Goal: Task Accomplishment & Management: Use online tool/utility

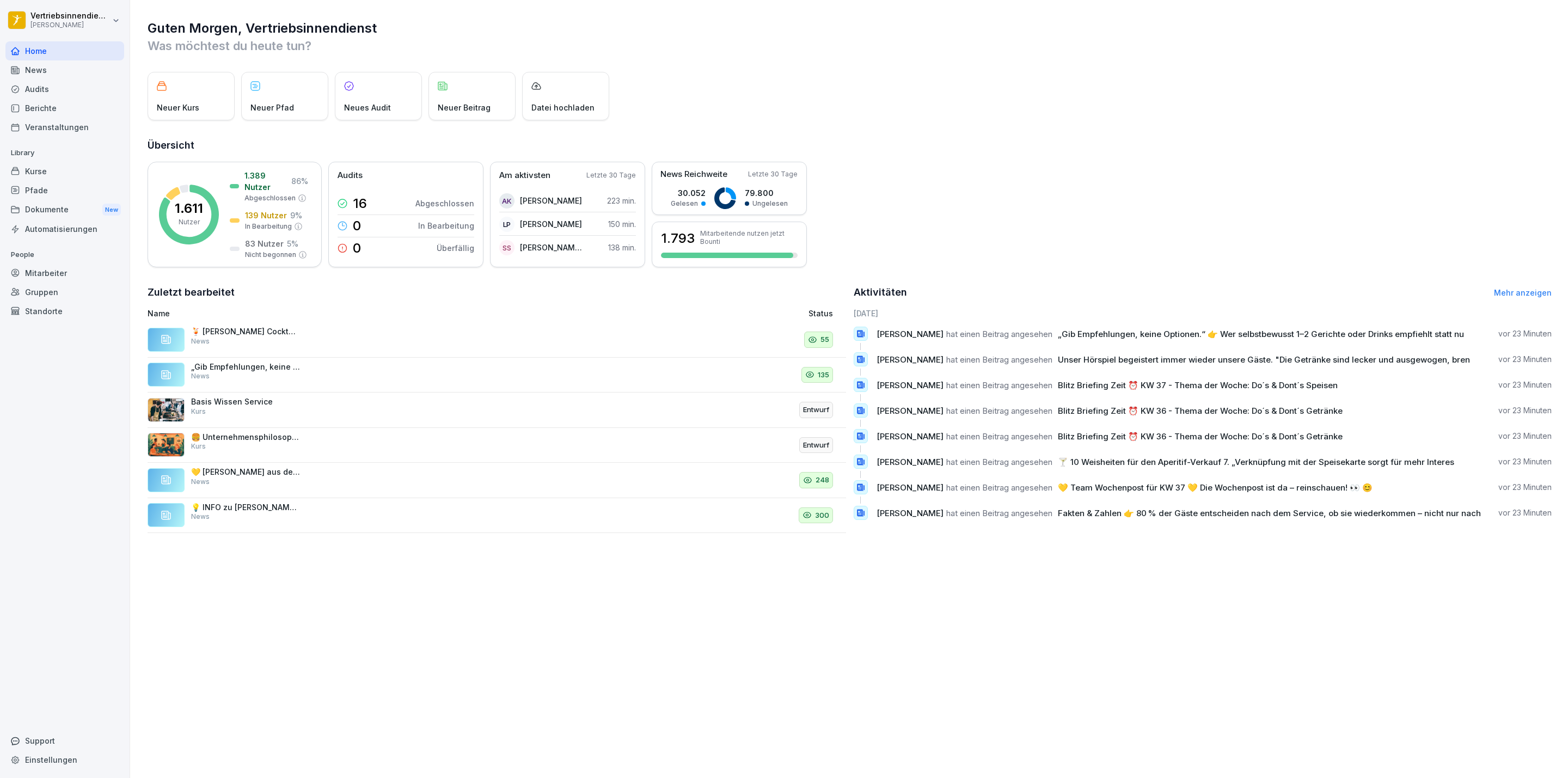
click at [38, 273] on div "Mitarbeiter" at bounding box center [65, 273] width 119 height 19
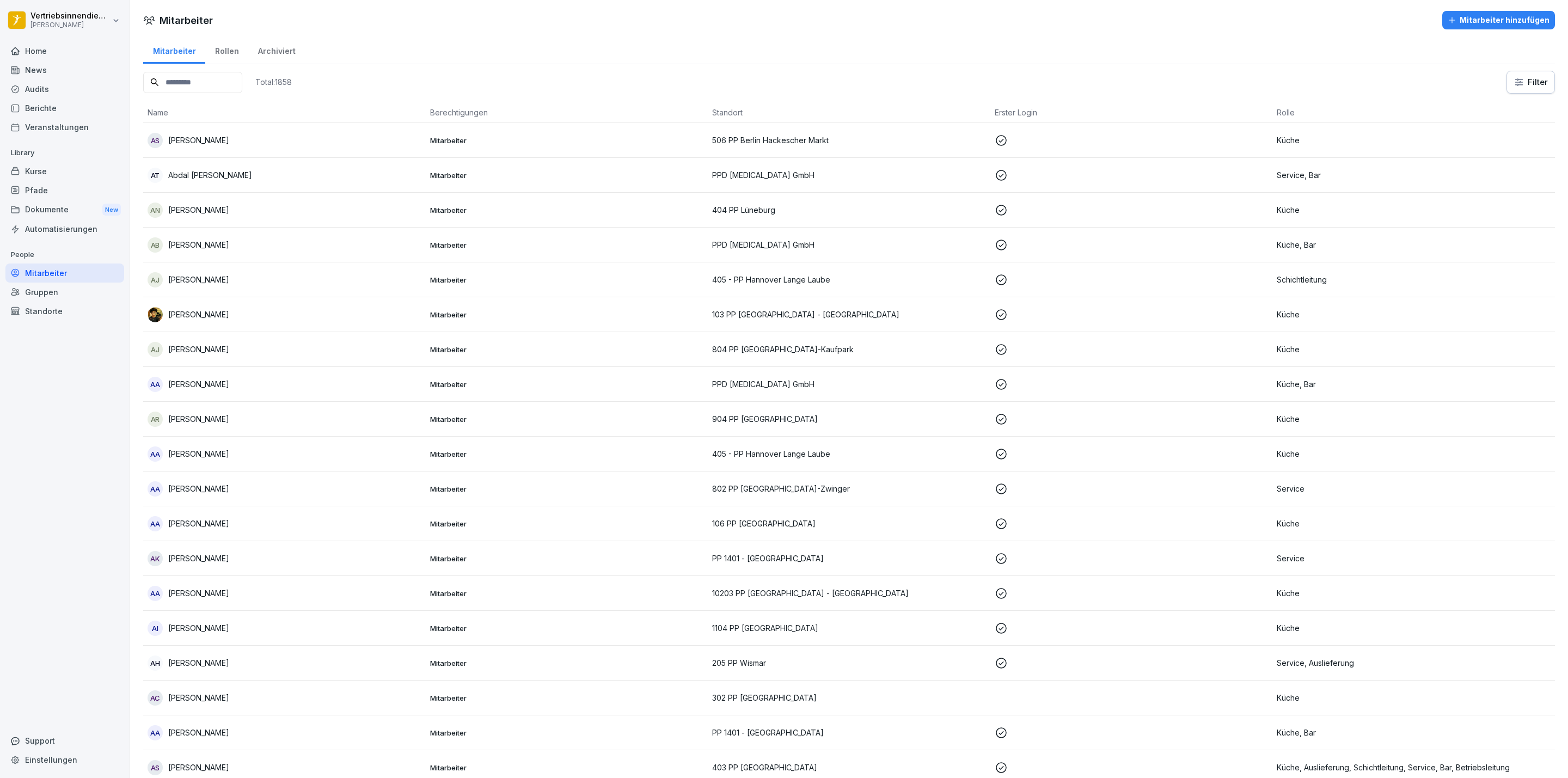
click at [184, 75] on input at bounding box center [192, 82] width 99 height 21
type input "*"
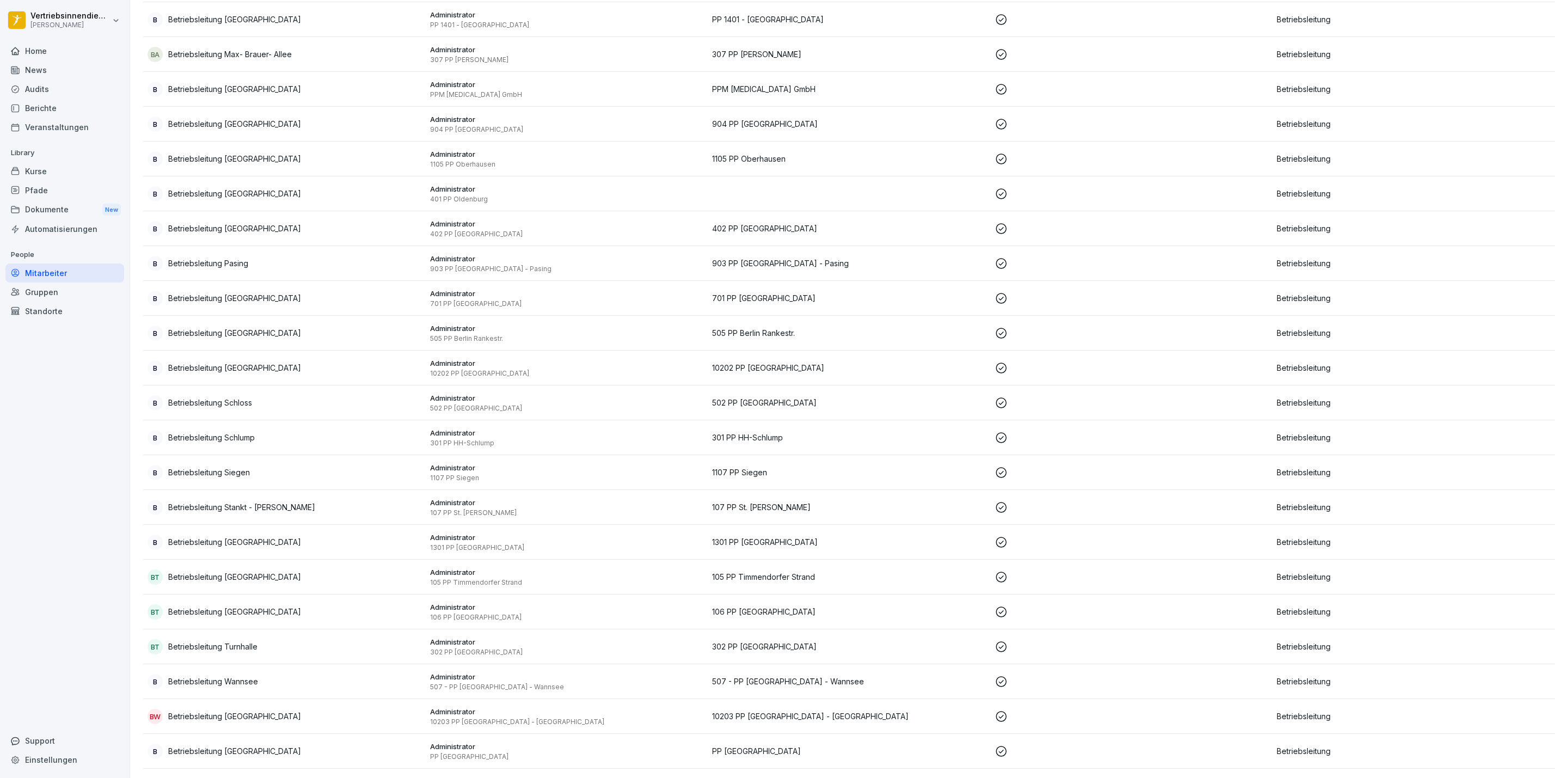
scroll to position [1317, 0]
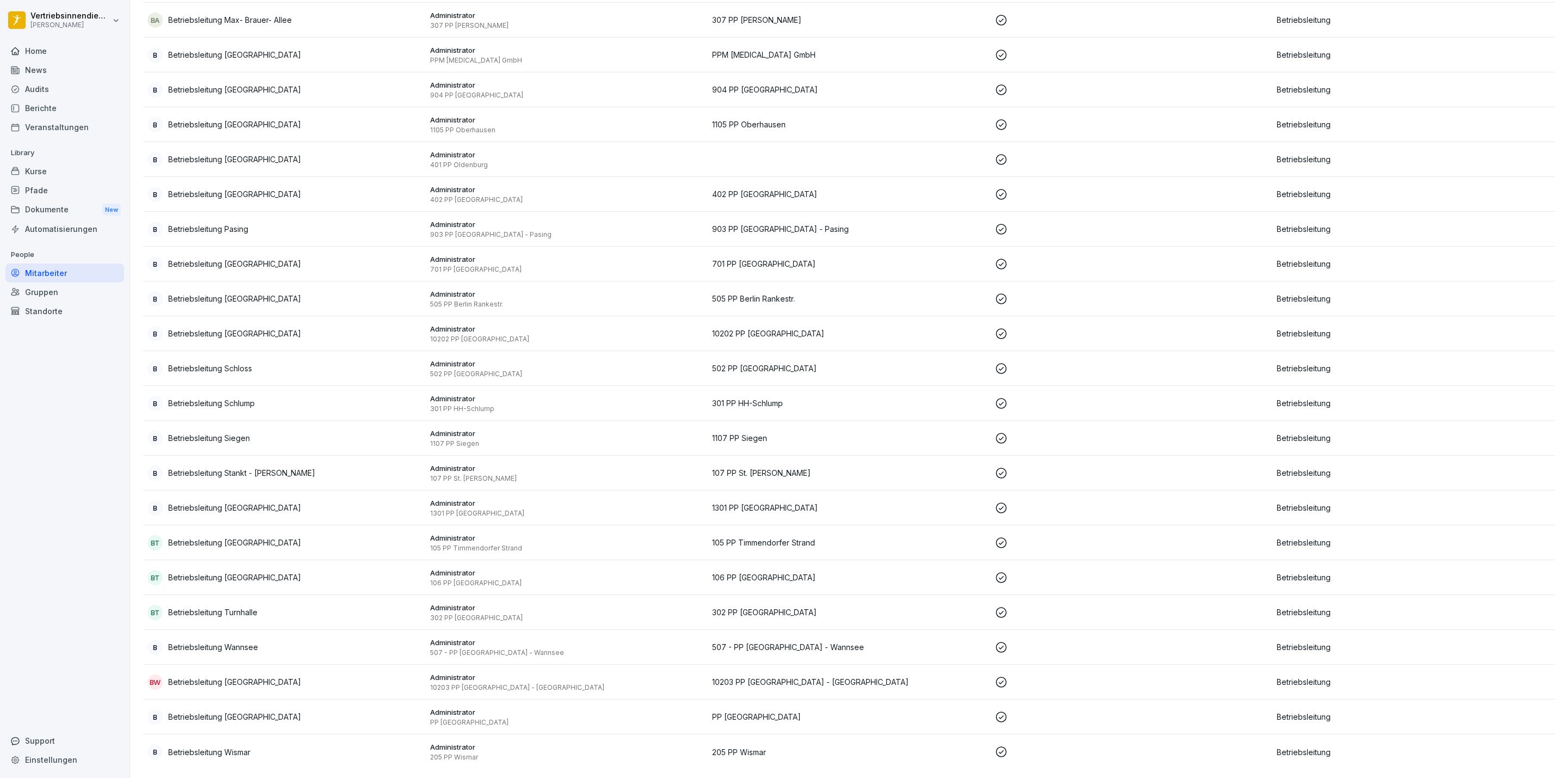
type input "**********"
click at [289, 640] on div "B Betriebsleitung Wannsee" at bounding box center [284, 647] width 274 height 15
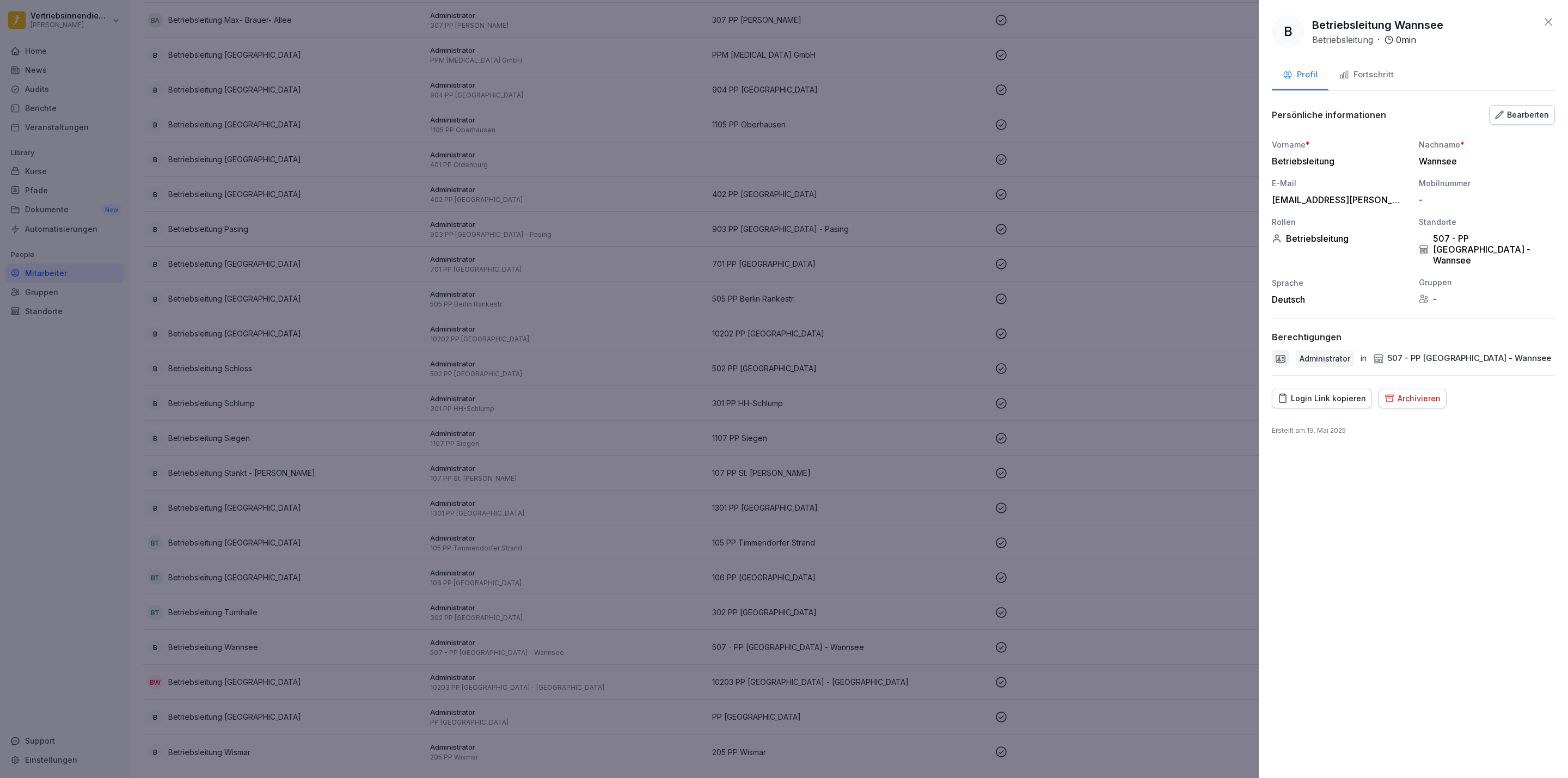
click at [1340, 393] on div "Login Link kopieren" at bounding box center [1321, 399] width 88 height 12
